Goal: Check status: Check status

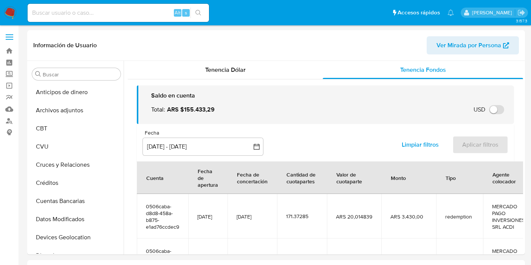
select select "10"
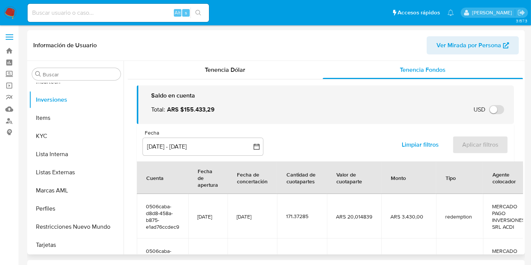
scroll to position [42, 0]
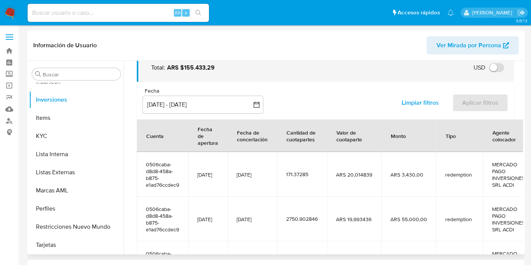
click at [370, 175] on td "ARS 20,014839" at bounding box center [354, 174] width 54 height 45
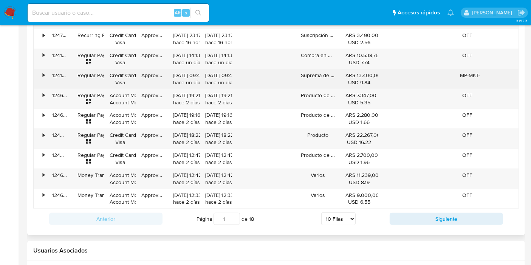
scroll to position [756, 0]
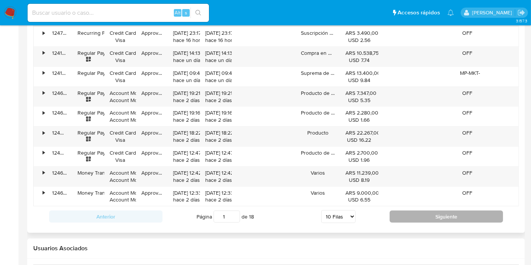
click at [450, 219] on button "Siguiente" at bounding box center [446, 217] width 113 height 12
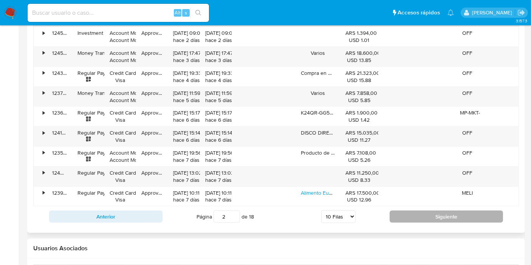
drag, startPoint x: 419, startPoint y: 221, endPoint x: 422, endPoint y: 216, distance: 6.6
click at [419, 221] on div "Anterior Página 1 de 18 5 [PERSON_NAME] 10 [PERSON_NAME] 20 [PERSON_NAME] 25 [P…" at bounding box center [276, 217] width 486 height 20
click at [422, 216] on button "Siguiente" at bounding box center [446, 217] width 113 height 12
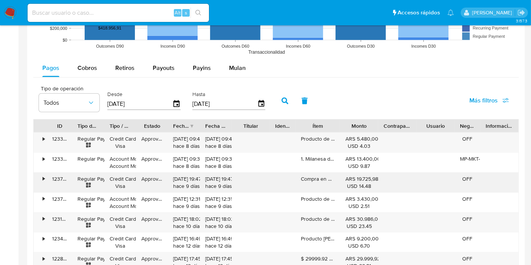
scroll to position [630, 0]
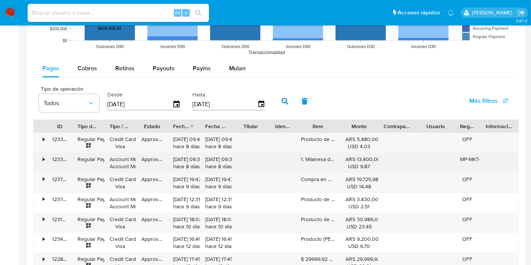
drag, startPoint x: 318, startPoint y: 156, endPoint x: 335, endPoint y: 158, distance: 16.7
click at [335, 158] on div "1. Milanesa de bife de chorizo, papas crocantes y hojas verdes x1" at bounding box center [318, 163] width 45 height 20
drag, startPoint x: 332, startPoint y: 158, endPoint x: 317, endPoint y: 158, distance: 14.4
click at [332, 158] on div "1. Milanesa de bife de chorizo, papas crocantes y hojas verdes x1" at bounding box center [318, 163] width 45 height 20
click at [308, 157] on div "1. Milanesa de bife de chorizo, papas crocantes y hojas verdes x1" at bounding box center [318, 163] width 45 height 20
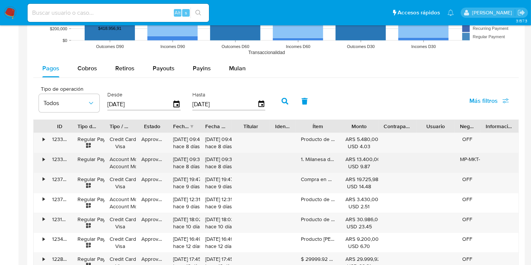
click at [301, 157] on div "1. Milanesa de bife de chorizo, papas crocantes y hojas verdes x1" at bounding box center [318, 163] width 45 height 20
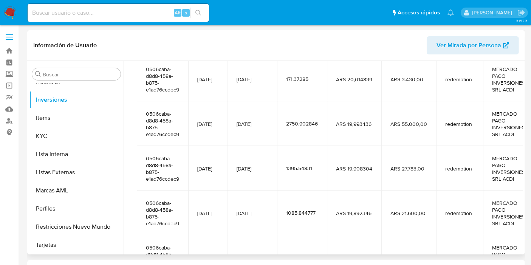
scroll to position [202, 0]
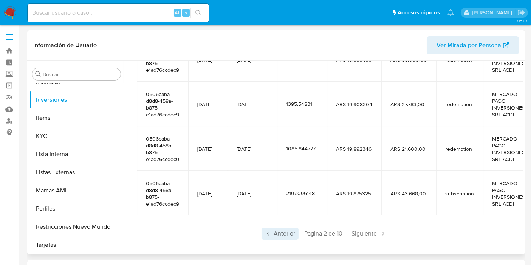
click at [272, 230] on span "Anterior" at bounding box center [280, 234] width 37 height 12
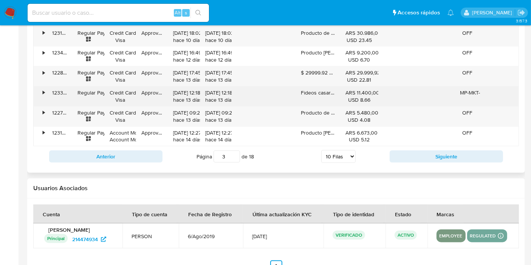
scroll to position [838, 0]
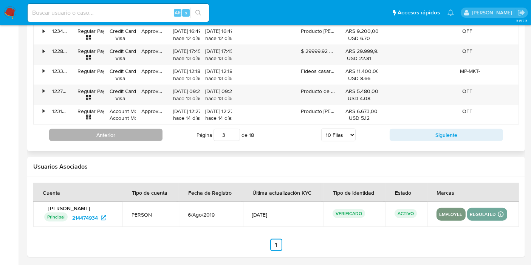
click at [124, 129] on button "Anterior" at bounding box center [105, 135] width 113 height 12
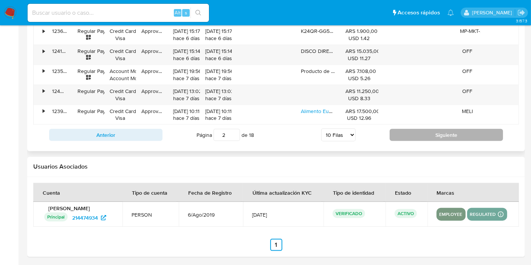
click at [415, 134] on button "Siguiente" at bounding box center [446, 135] width 113 height 12
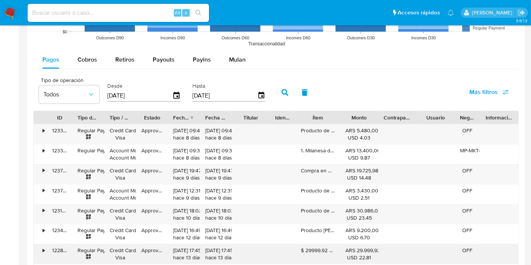
scroll to position [628, 0]
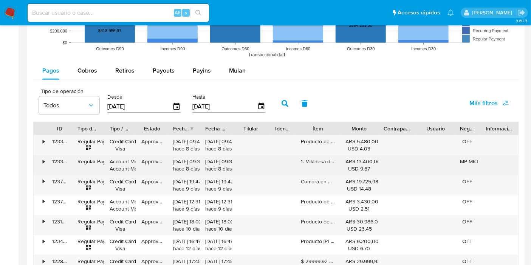
drag, startPoint x: 112, startPoint y: 164, endPoint x: 118, endPoint y: 167, distance: 6.4
click at [118, 167] on div "Account Money Account Money" at bounding box center [120, 165] width 21 height 14
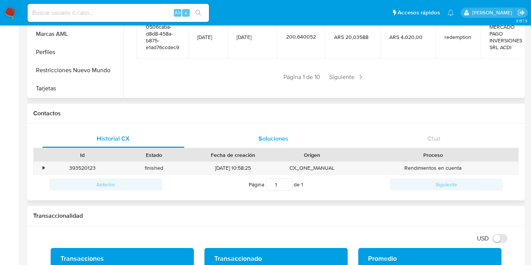
scroll to position [42, 0]
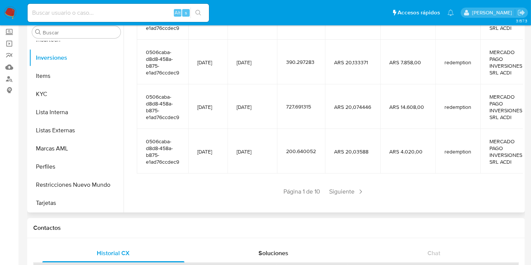
drag, startPoint x: 394, startPoint y: 145, endPoint x: 418, endPoint y: 148, distance: 24.3
click at [418, 148] on td "ARS 4.020,00" at bounding box center [407, 151] width 55 height 45
click at [421, 155] on td "ARS 4.020,00" at bounding box center [407, 151] width 55 height 45
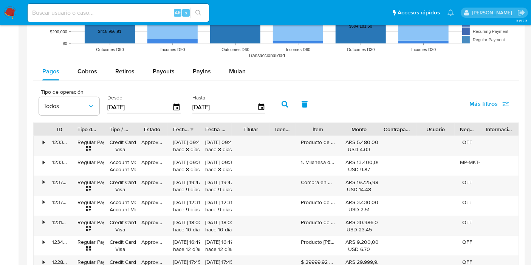
scroll to position [630, 0]
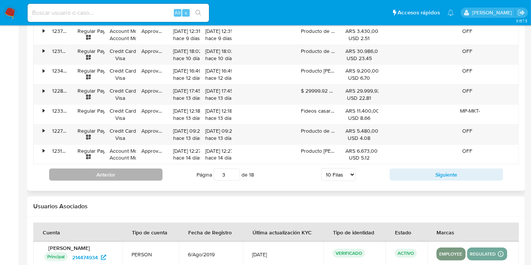
click at [131, 171] on button "Anterior" at bounding box center [105, 175] width 113 height 12
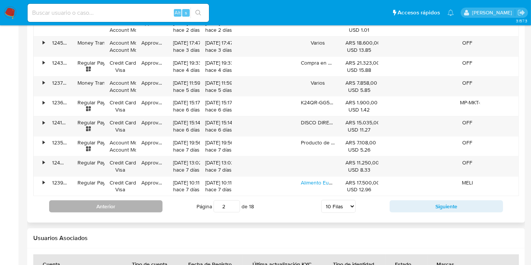
scroll to position [798, 0]
